Goal: Navigation & Orientation: Find specific page/section

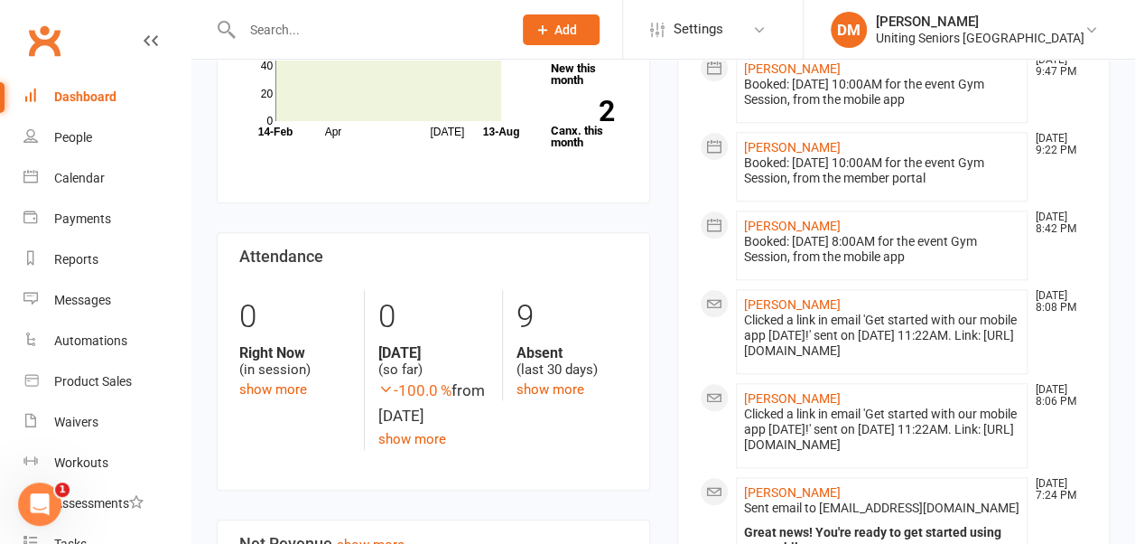
scroll to position [724, 0]
click at [78, 176] on div "Calendar" at bounding box center [79, 178] width 51 height 14
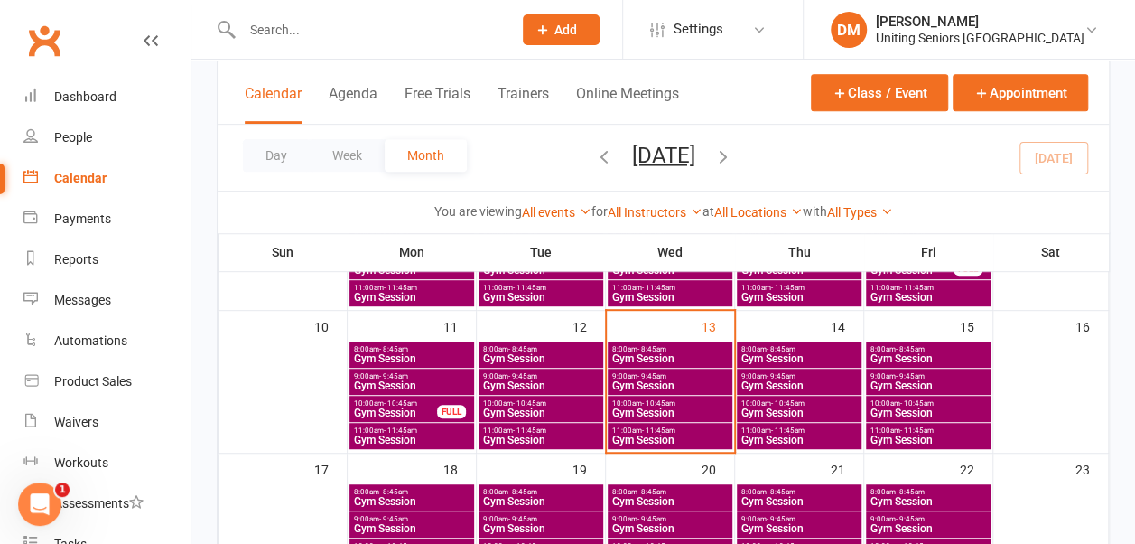
scroll to position [359, 0]
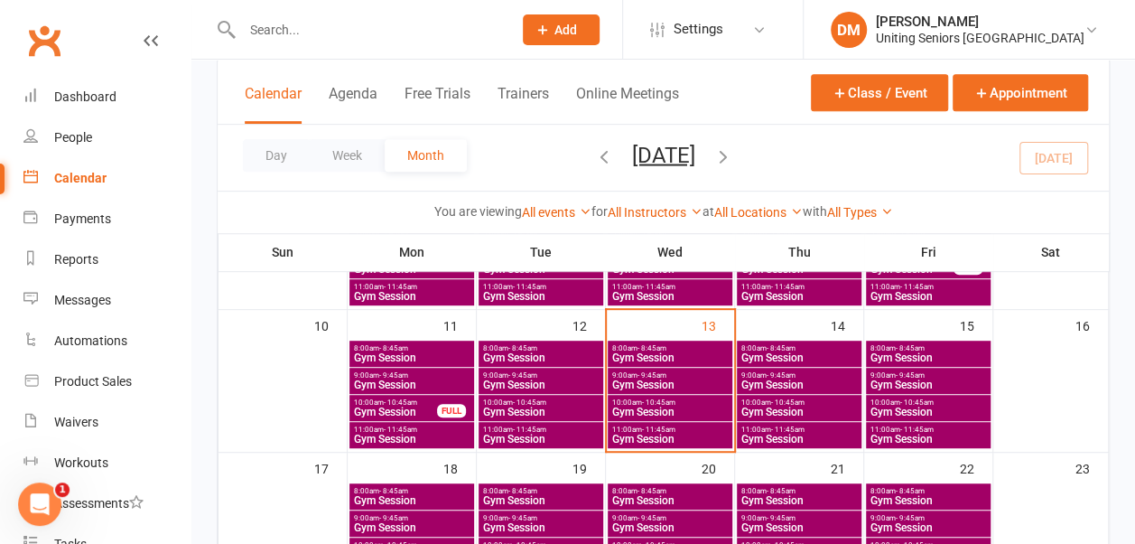
click at [890, 400] on span "10:00am - 10:45am" at bounding box center [928, 402] width 117 height 8
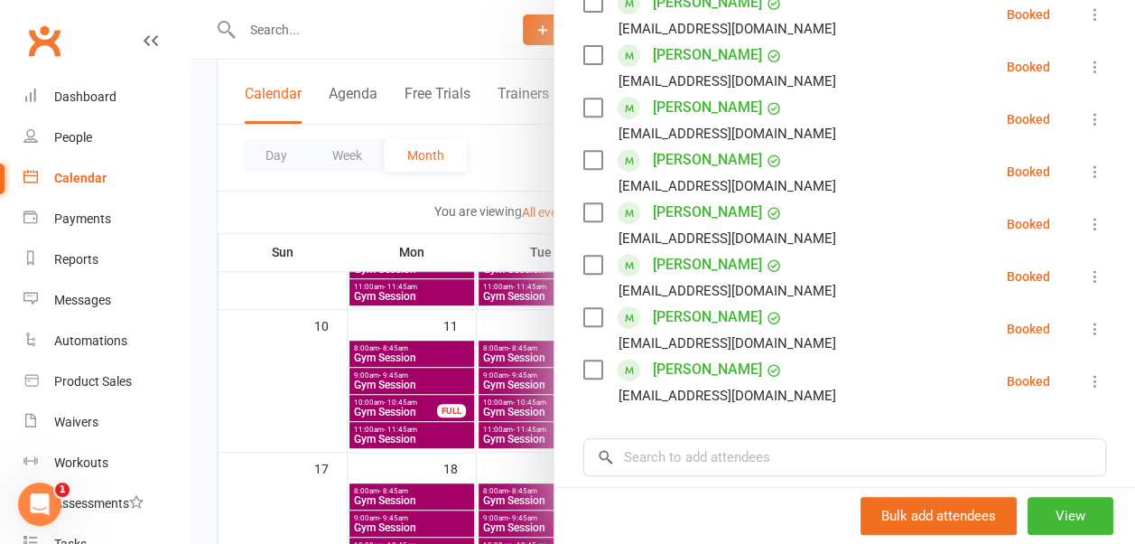
scroll to position [0, 0]
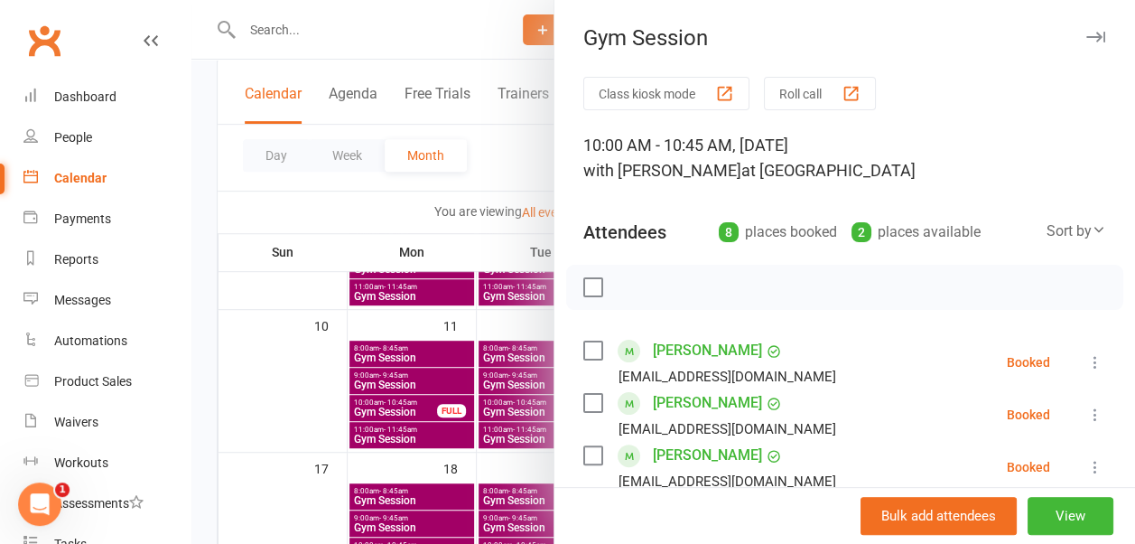
click at [1086, 35] on icon "button" at bounding box center [1095, 37] width 19 height 11
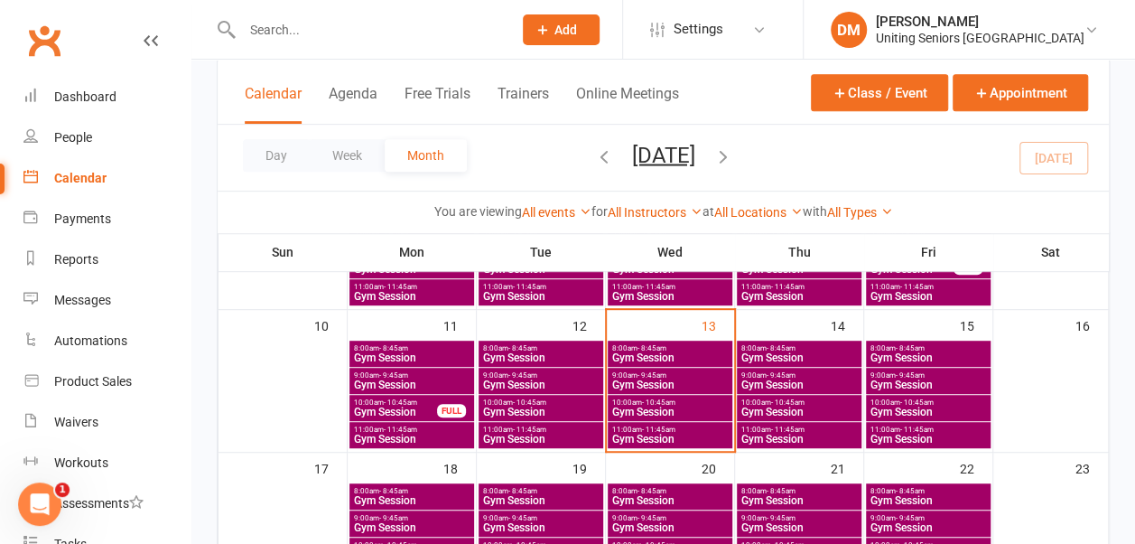
click at [819, 401] on span "10:00am - 10:45am" at bounding box center [799, 402] width 117 height 8
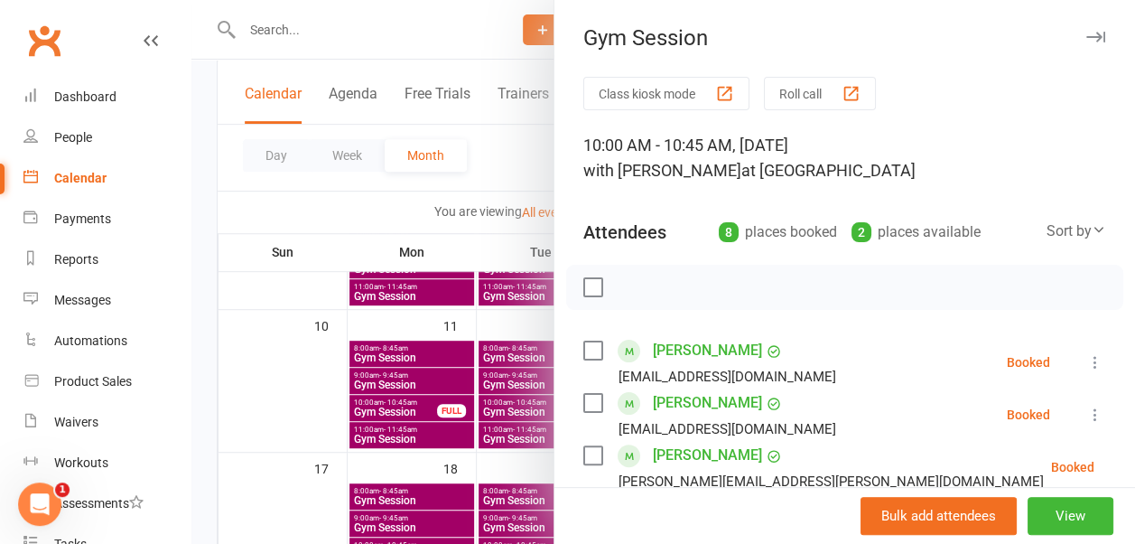
click at [1086, 36] on icon "button" at bounding box center [1095, 37] width 19 height 11
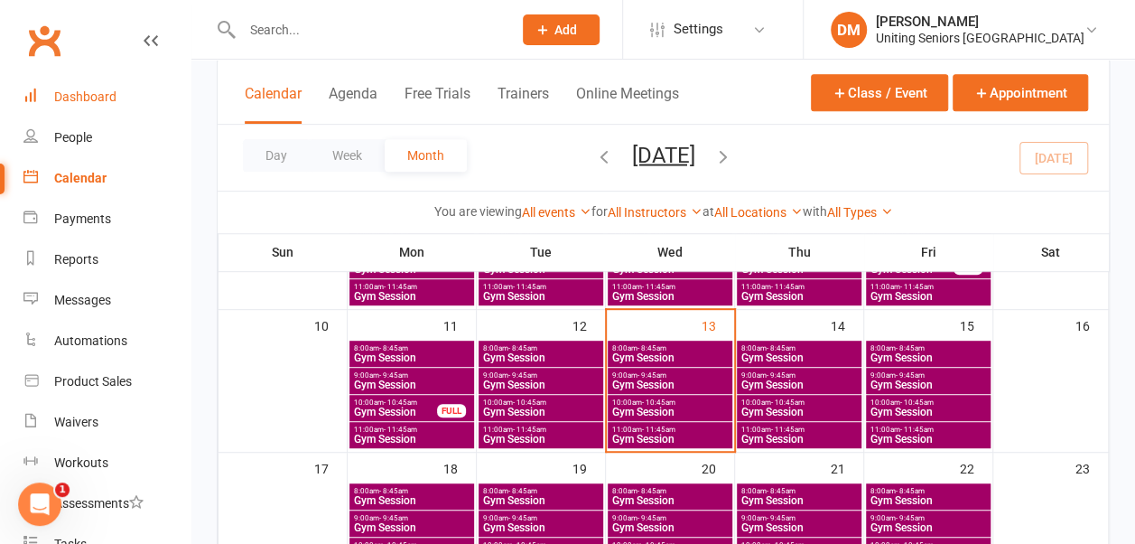
click at [60, 98] on div "Dashboard" at bounding box center [85, 96] width 62 height 14
